Goal: Check status: Check status

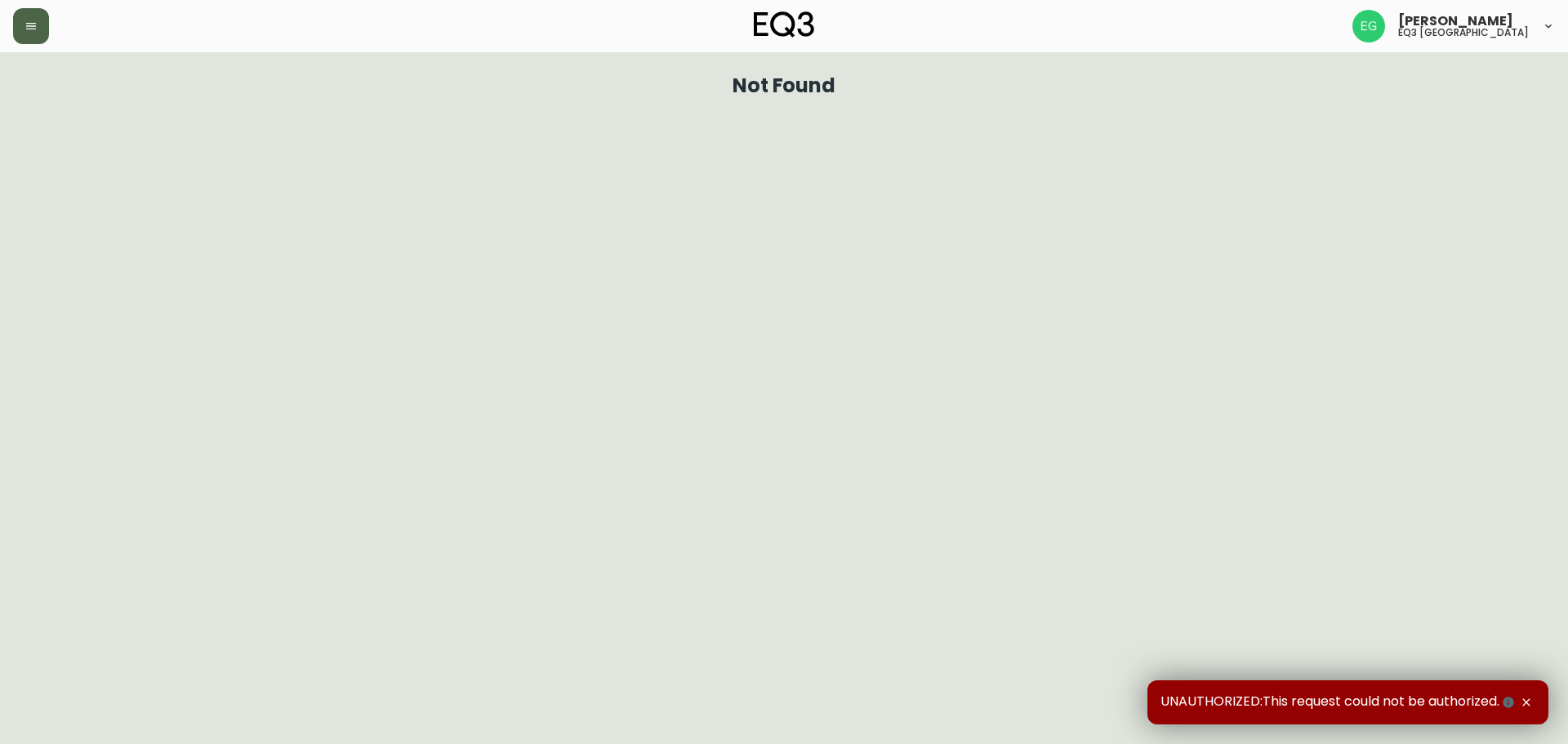
click at [35, 20] on icon "button" at bounding box center [31, 26] width 13 height 13
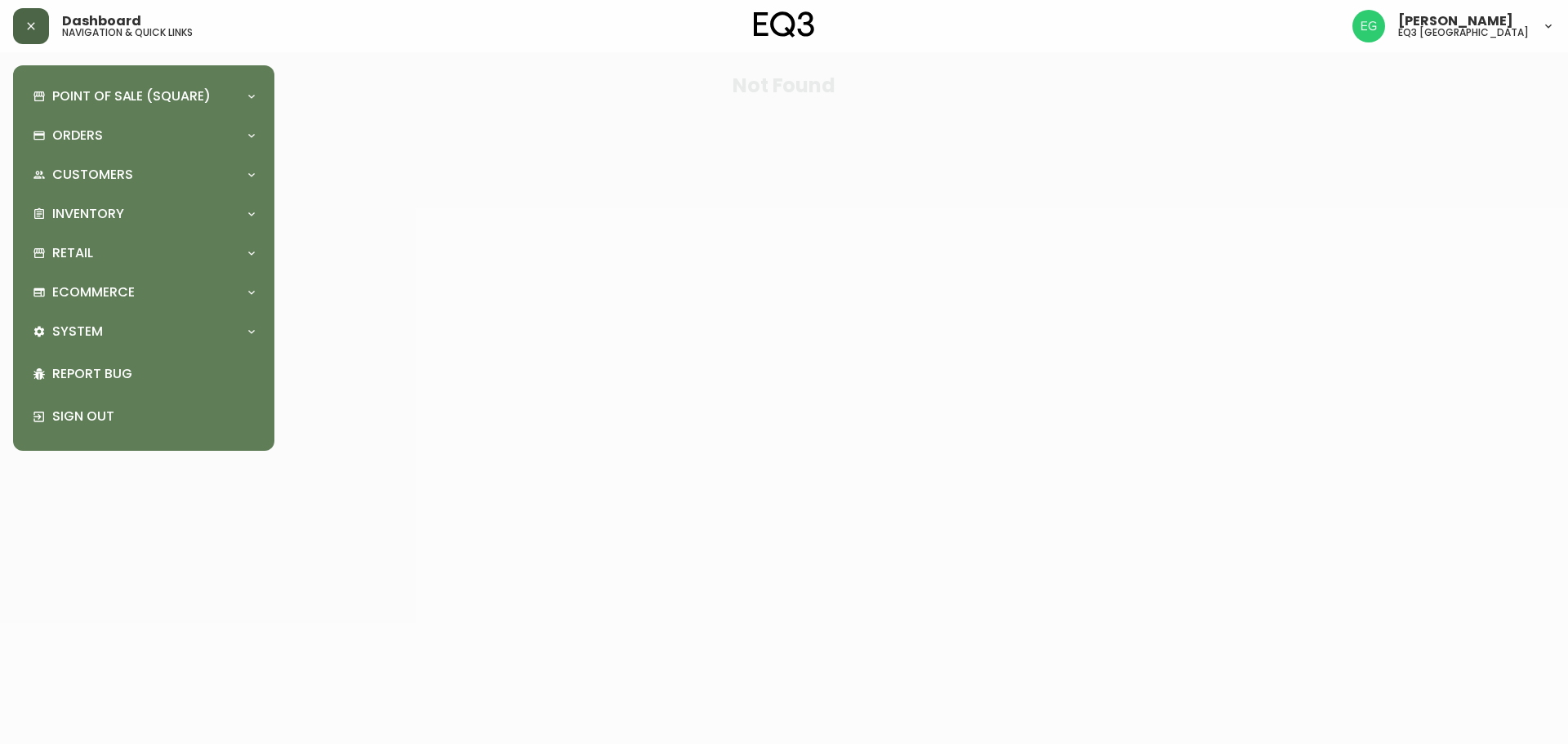
click at [476, 226] on div at bounding box center [784, 372] width 1568 height 744
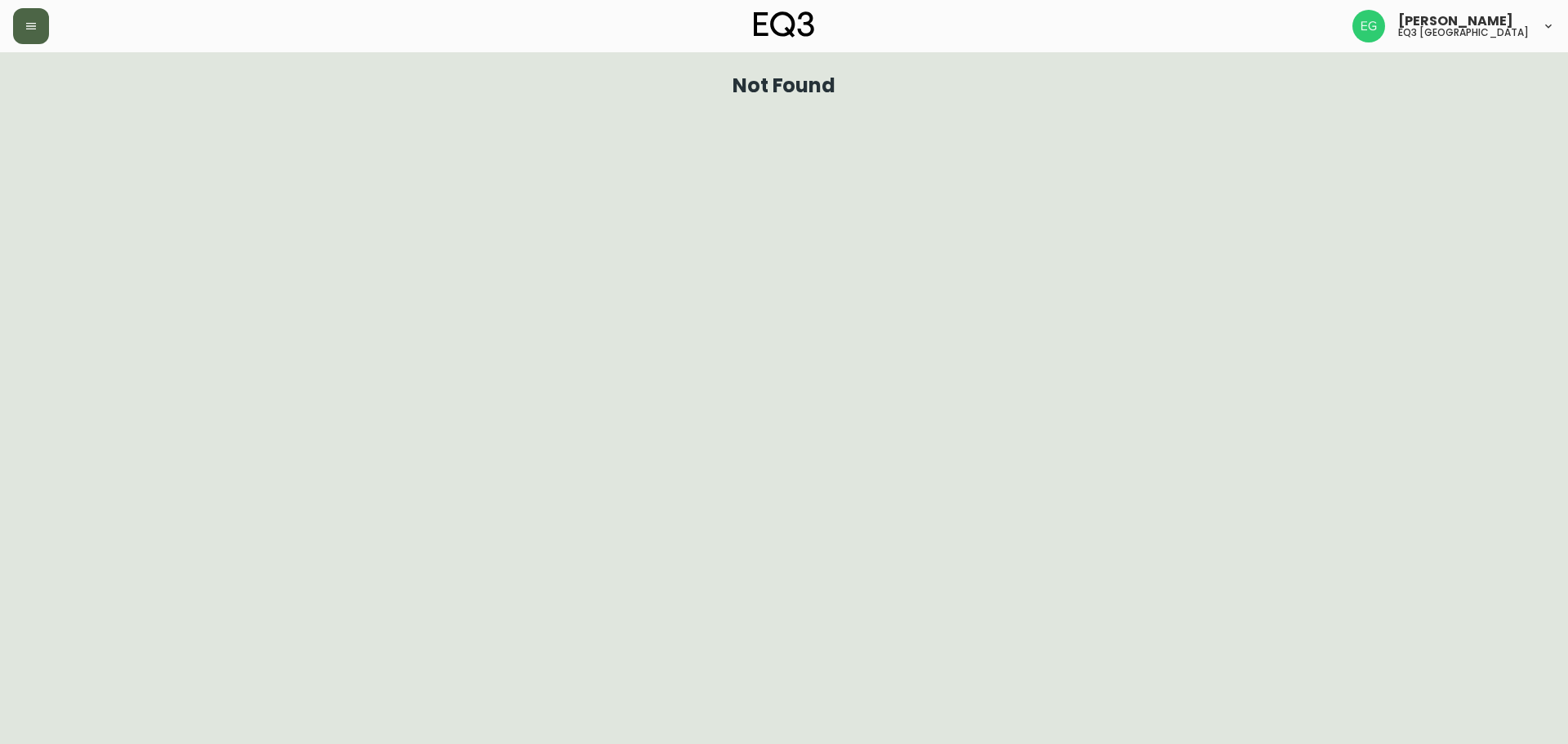
click at [39, 20] on button "button" at bounding box center [31, 26] width 36 height 36
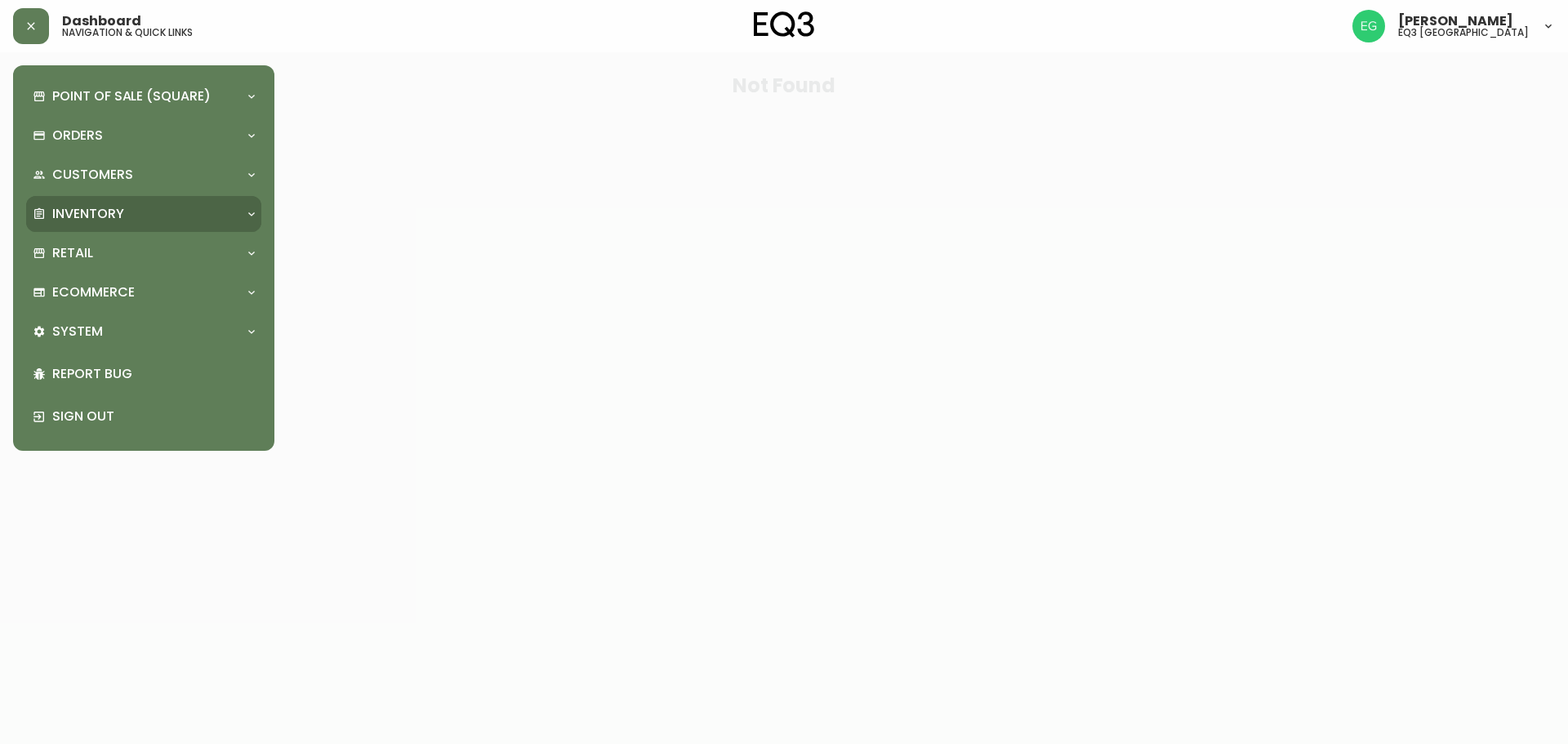
click at [103, 207] on p "Inventory" at bounding box center [88, 214] width 72 height 18
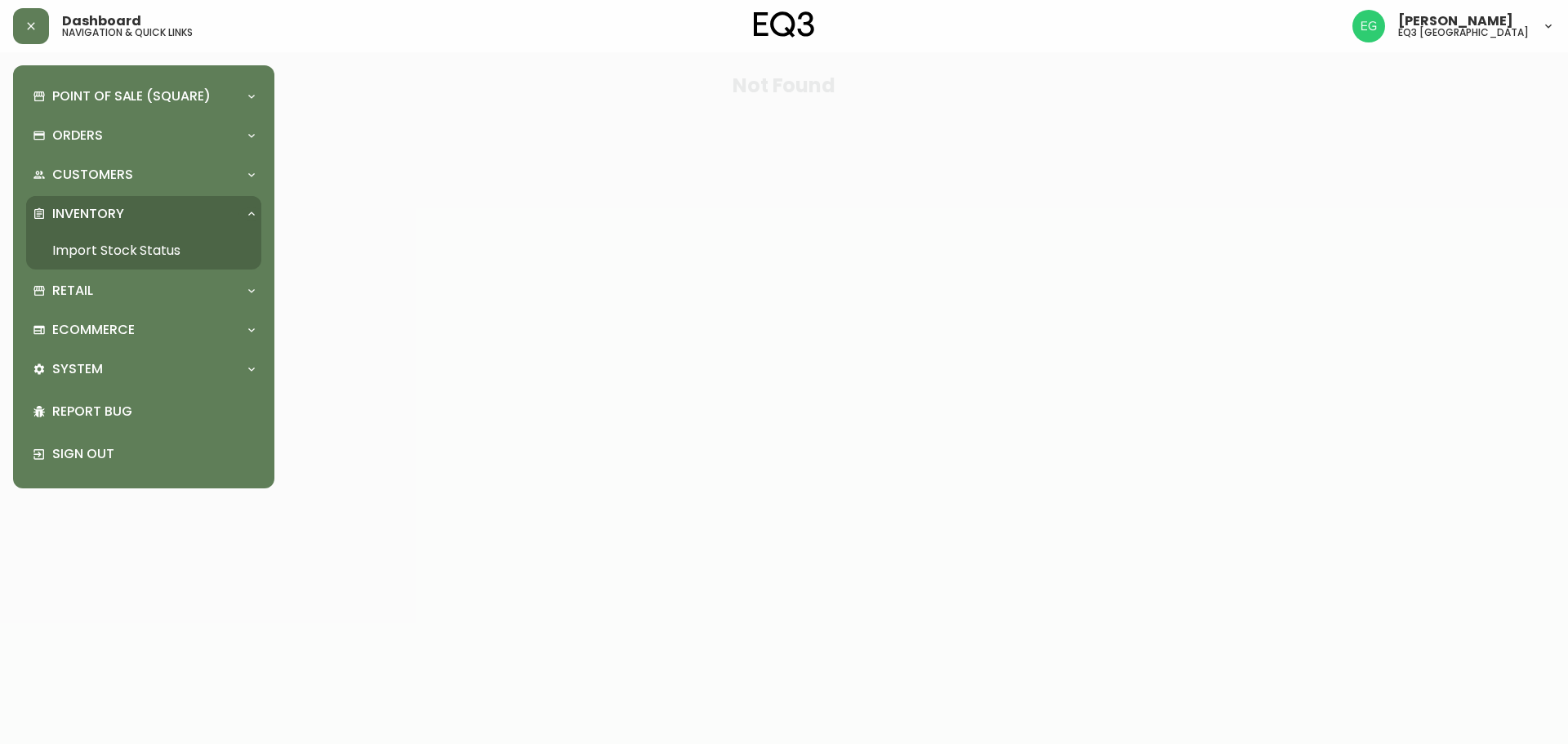
click at [125, 250] on link "Import Stock Status" at bounding box center [143, 251] width 235 height 38
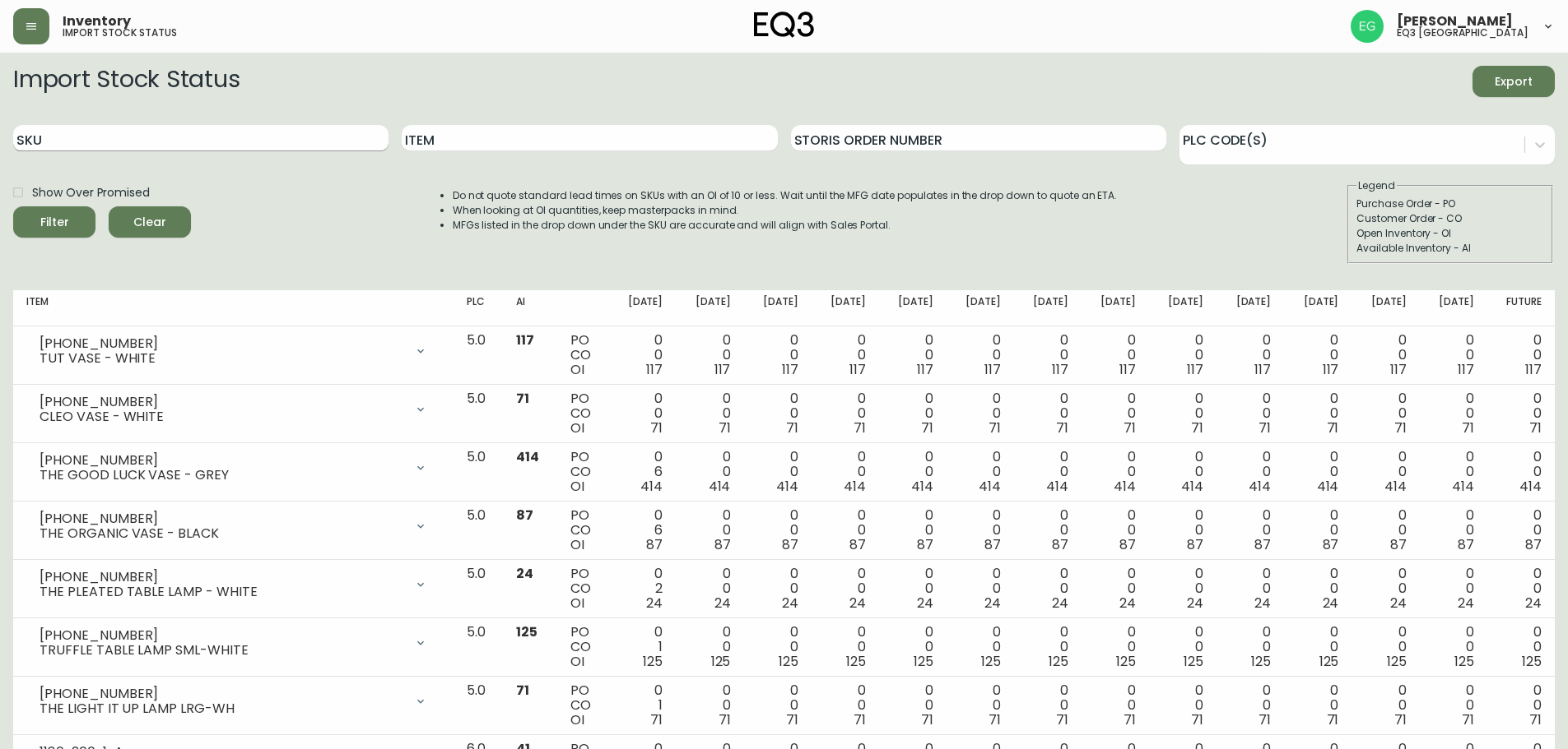
click at [238, 144] on input "SKU" at bounding box center [201, 137] width 376 height 26
paste input "3020-845-15-A"
type input "3020-845-15-A"
click at [14, 207] on button "Filter" at bounding box center [55, 222] width 83 height 31
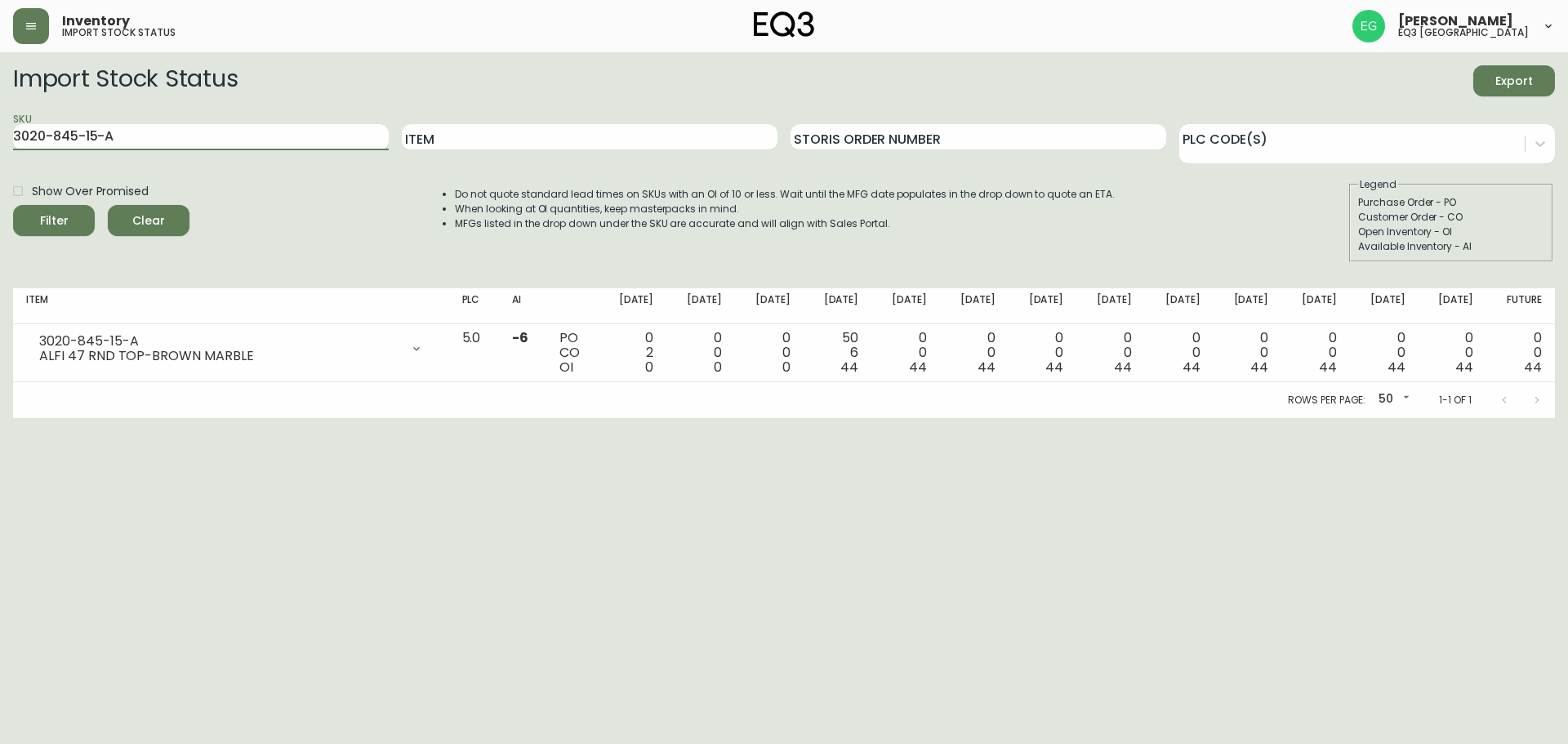
drag, startPoint x: 120, startPoint y: 130, endPoint x: 0, endPoint y: 152, distance: 122.0
click at [0, 152] on main "Import Stock Status Export SKU 3020-845-15-A Item Storis Order Number PLC Code(…" at bounding box center [784, 235] width 1568 height 366
paste input "3020-845-15-B"
type input "3020-845-15-B"
click at [13, 205] on button "Filter" at bounding box center [54, 220] width 82 height 31
